Goal: Task Accomplishment & Management: Manage account settings

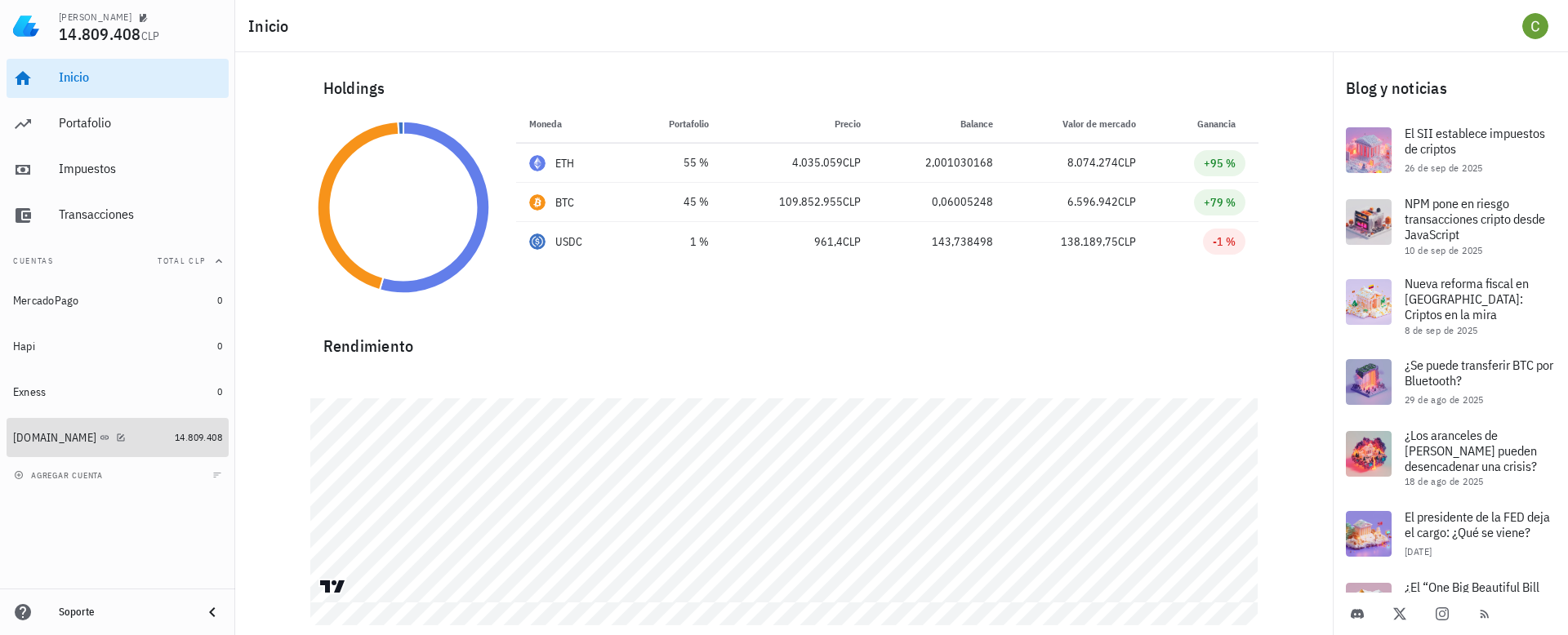
click at [104, 447] on div "[DOMAIN_NAME]" at bounding box center [91, 437] width 155 height 35
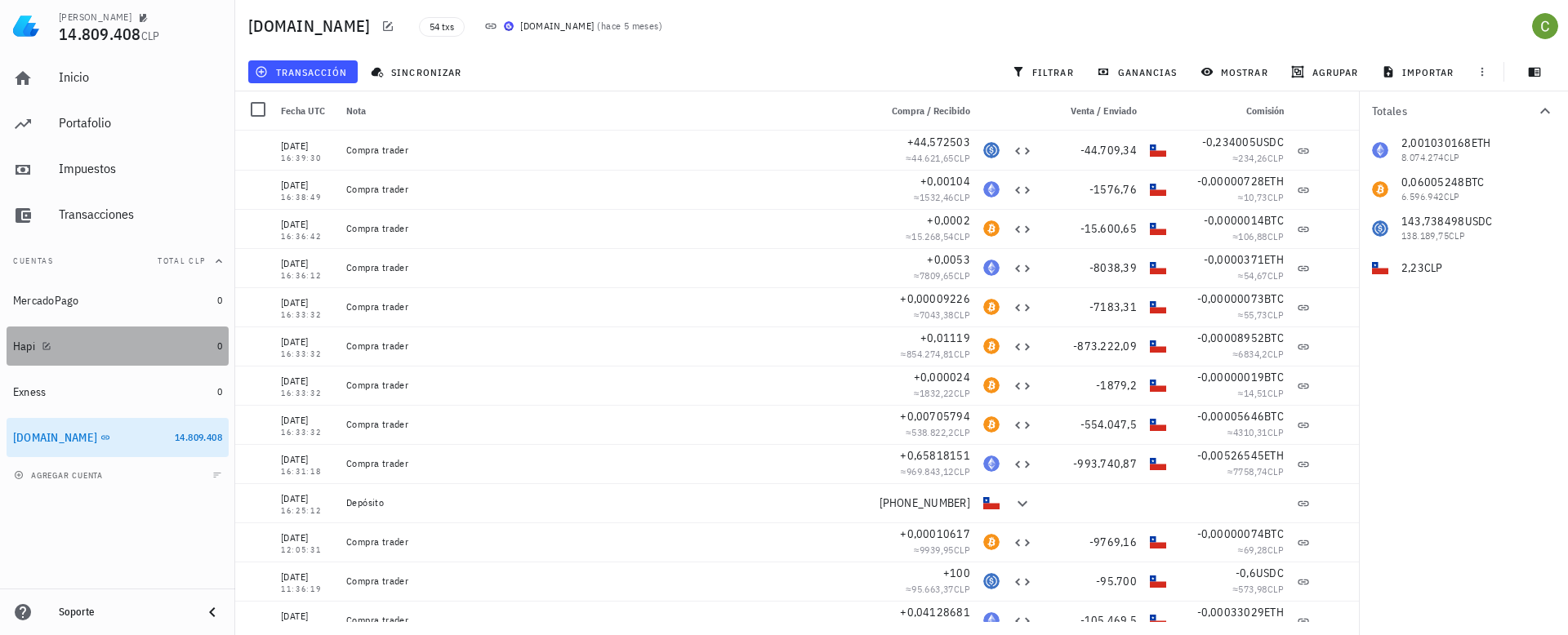
click at [112, 345] on div "Hapi" at bounding box center [112, 346] width 197 height 15
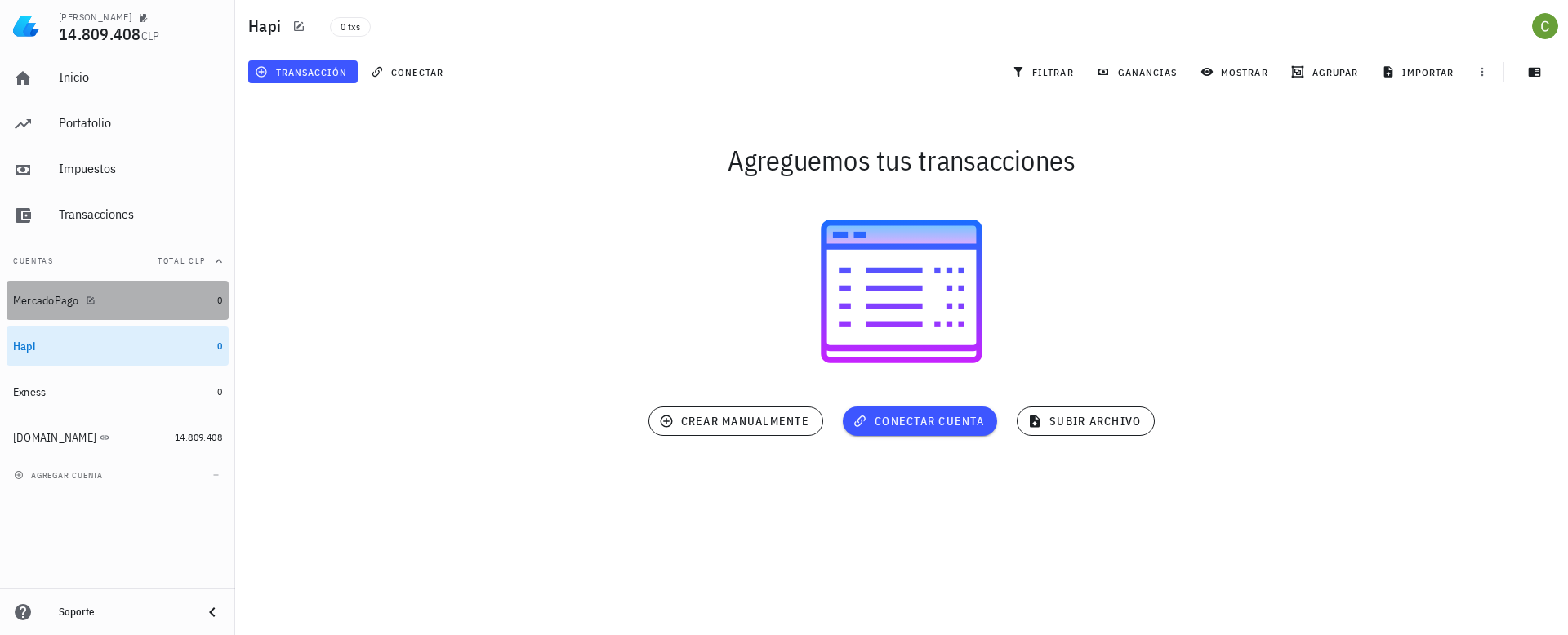
click at [107, 305] on div "MercadoPago" at bounding box center [112, 300] width 197 height 15
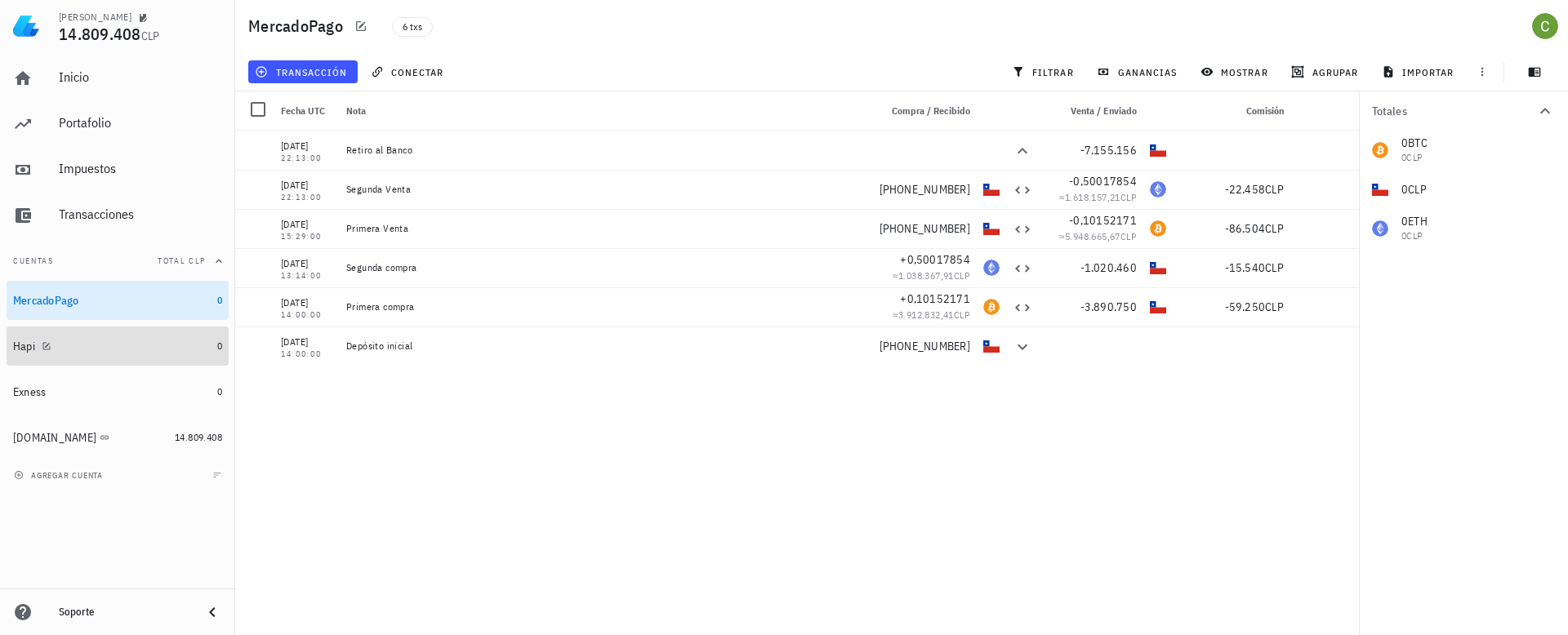
click at [125, 344] on div "Hapi" at bounding box center [112, 346] width 197 height 15
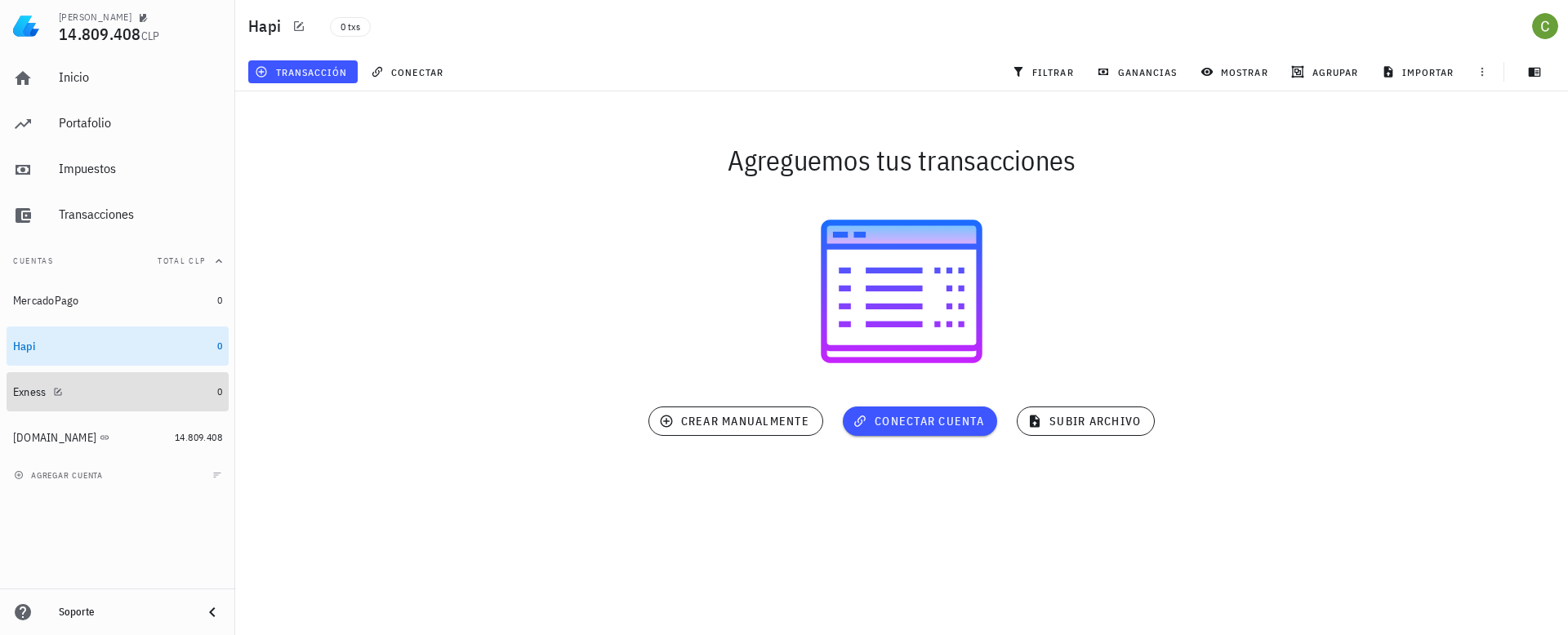
click at [177, 381] on div "Exness" at bounding box center [112, 392] width 197 height 35
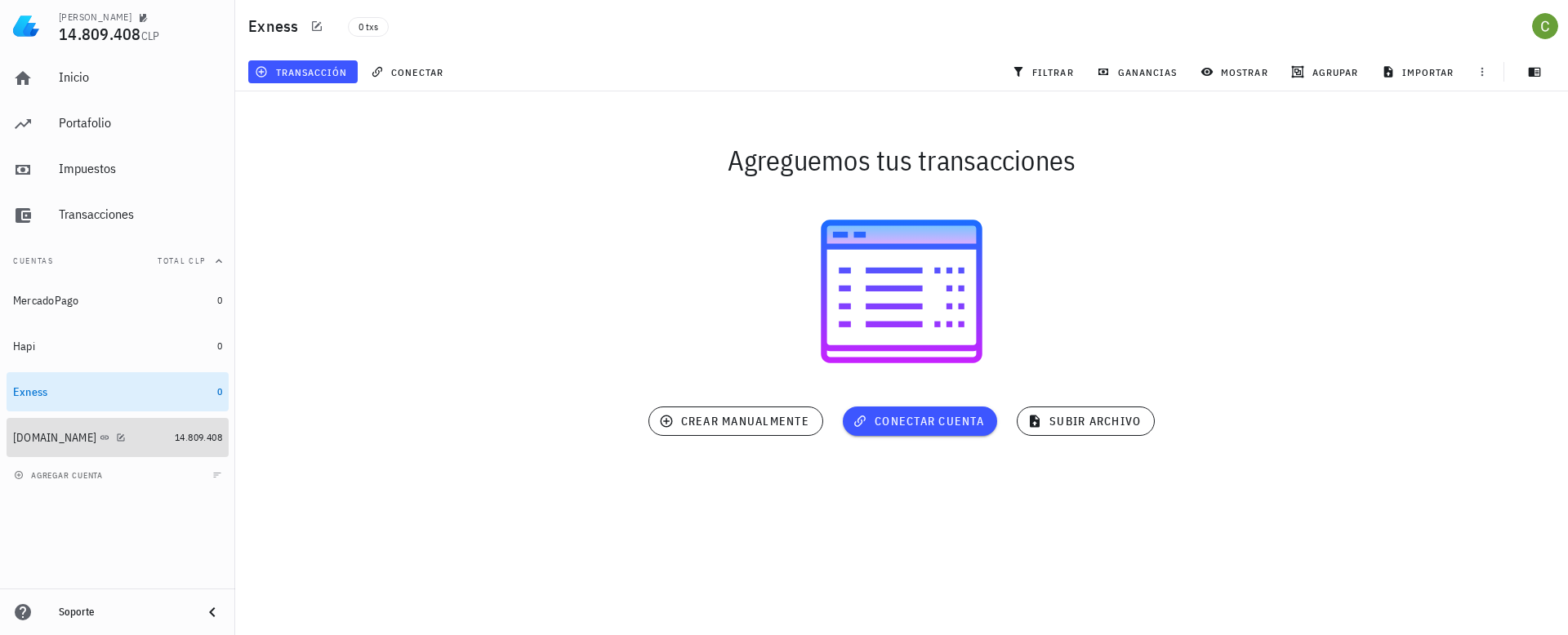
click at [140, 445] on div "[DOMAIN_NAME]" at bounding box center [91, 437] width 155 height 35
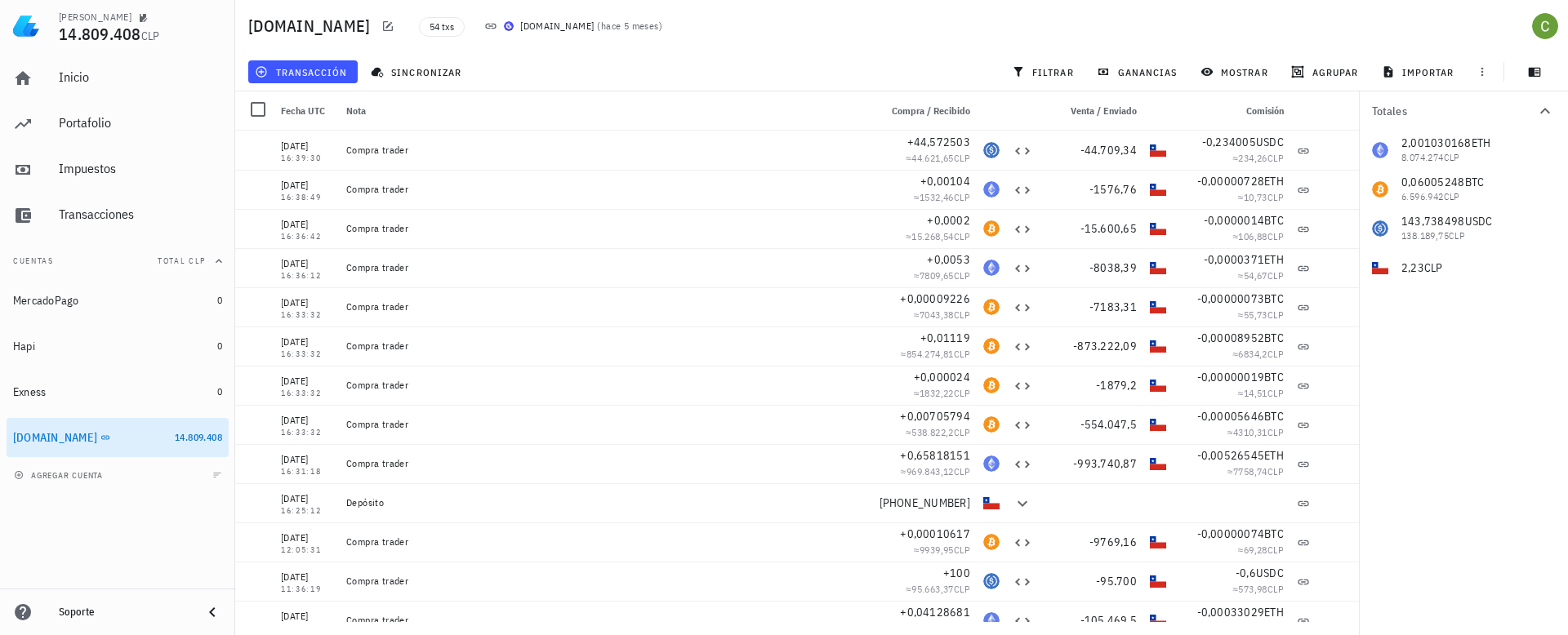
click at [129, 477] on div "agregar cuenta" at bounding box center [118, 474] width 236 height 36
